Goal: Task Accomplishment & Management: Manage account settings

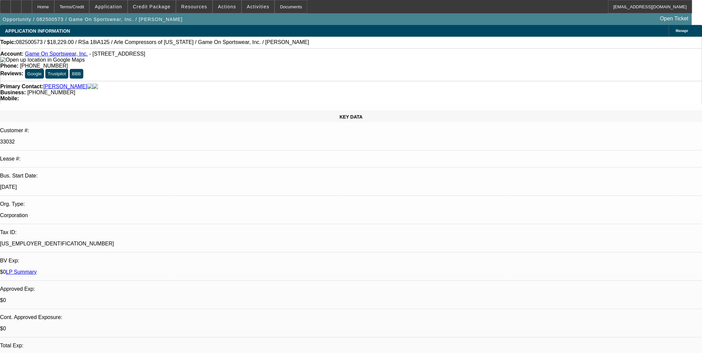
select select "0"
select select "6"
select select "0"
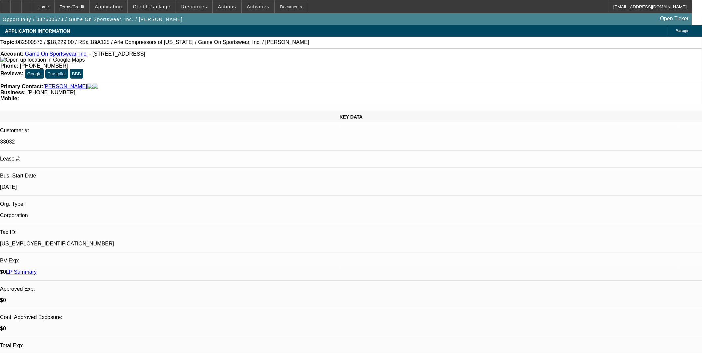
select select "0"
select select "6"
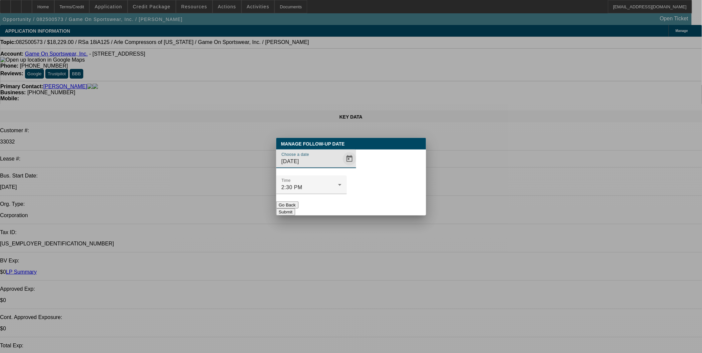
click at [341, 167] on span "Open calendar" at bounding box center [349, 159] width 16 height 16
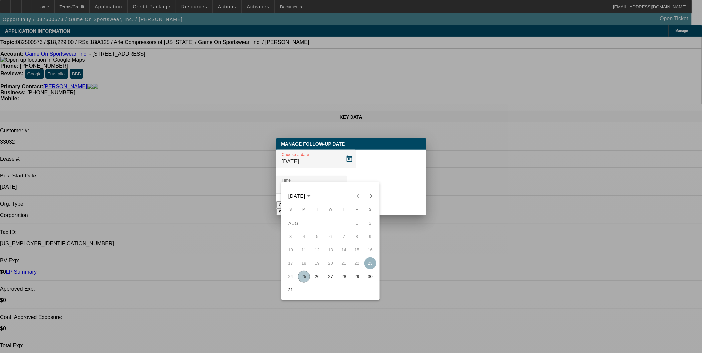
click at [304, 280] on span "25" at bounding box center [304, 277] width 12 height 12
type input "[DATE]"
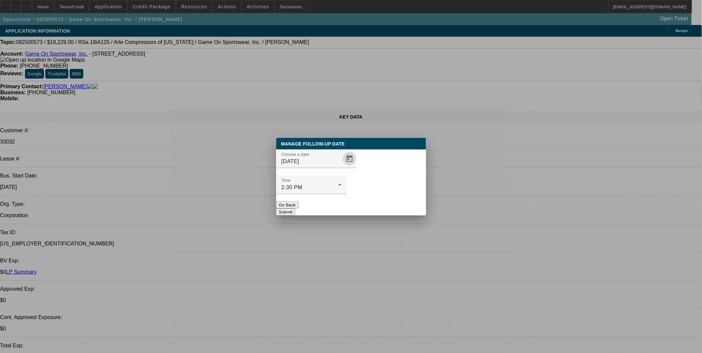
click at [295, 208] on button "Submit" at bounding box center [285, 211] width 19 height 7
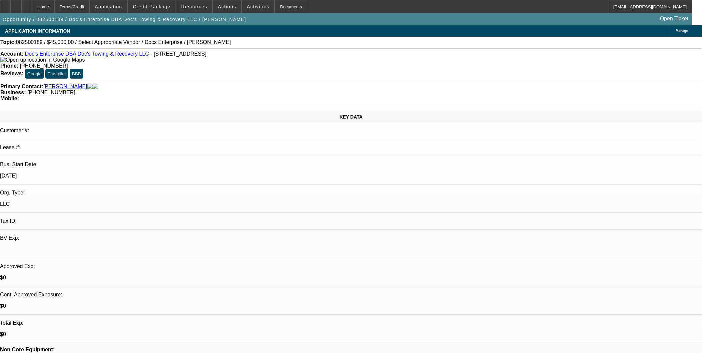
select select "0"
select select "2"
select select "0.1"
select select "4"
